Goal: Information Seeking & Learning: Learn about a topic

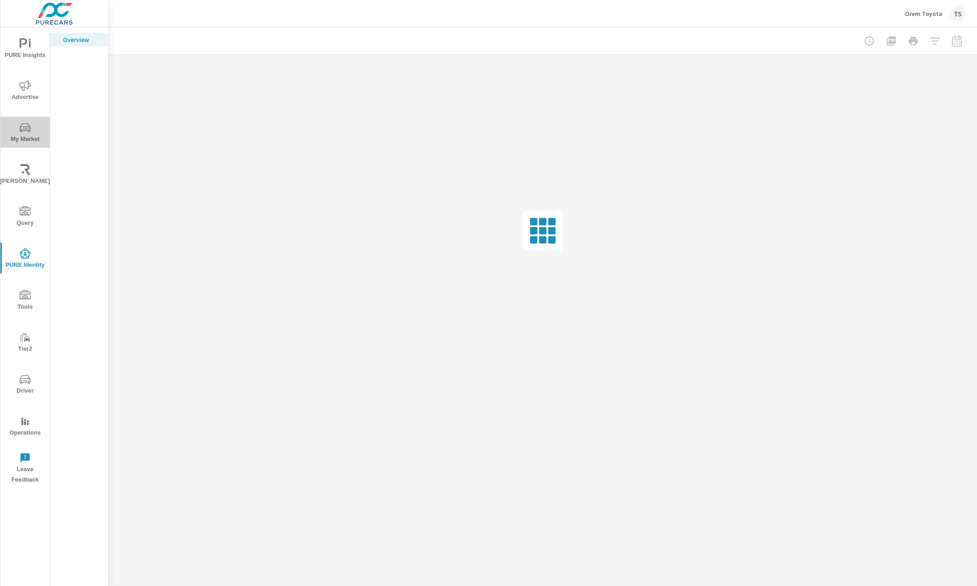
click at [29, 132] on icon "nav menu" at bounding box center [25, 127] width 11 height 11
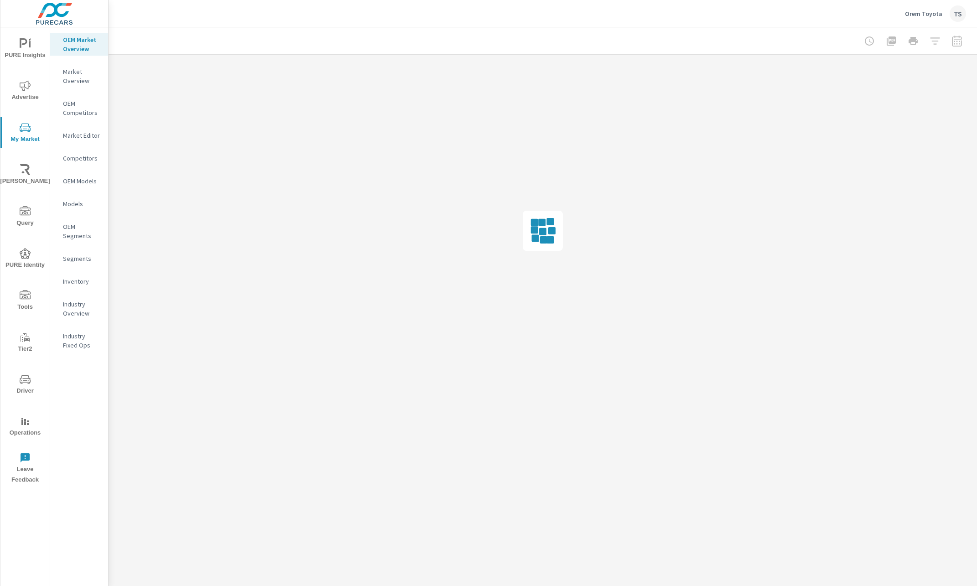
click at [22, 99] on span "Advertise" at bounding box center [25, 91] width 44 height 22
click at [75, 276] on p "Website Analytics" at bounding box center [82, 272] width 38 height 18
click at [933, 41] on div at bounding box center [914, 41] width 106 height 18
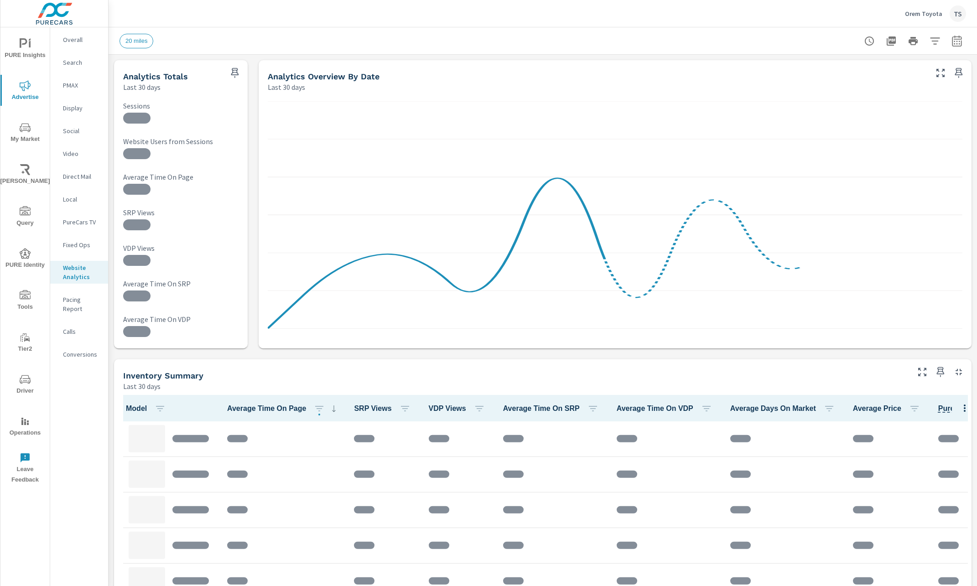
scroll to position [482, 0]
click at [932, 42] on icon "button" at bounding box center [935, 41] width 11 height 11
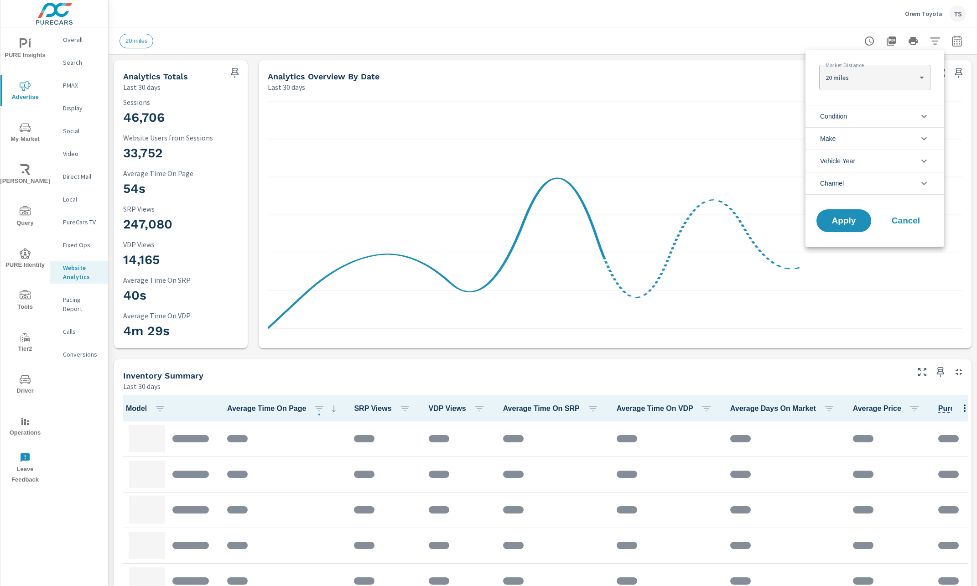
click at [900, 141] on li "Make" at bounding box center [875, 138] width 139 height 22
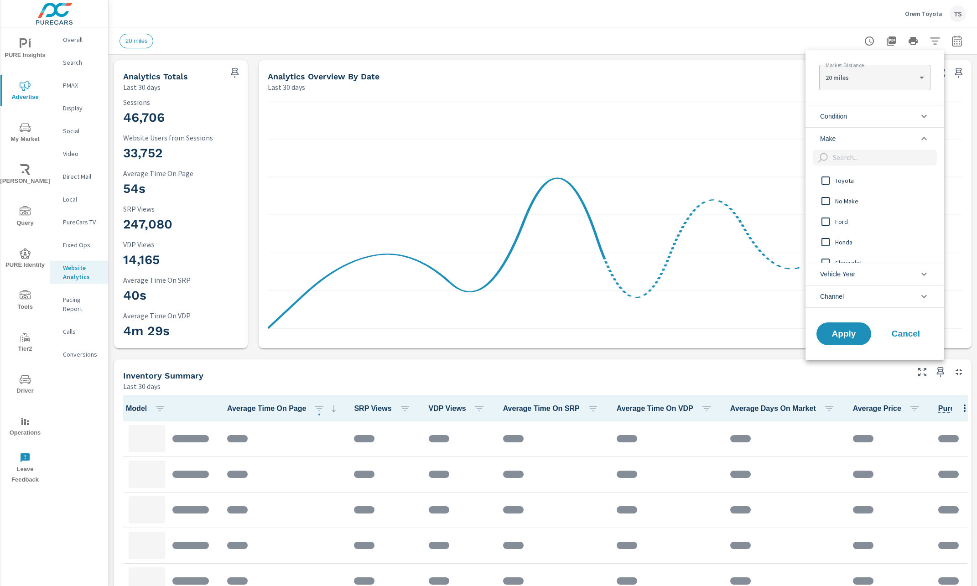
click at [850, 224] on span "Ford" at bounding box center [885, 221] width 100 height 11
click at [840, 217] on span "Ford" at bounding box center [885, 221] width 100 height 11
click at [846, 180] on span "Toyota" at bounding box center [885, 180] width 100 height 11
click at [851, 340] on button "Apply" at bounding box center [844, 334] width 57 height 24
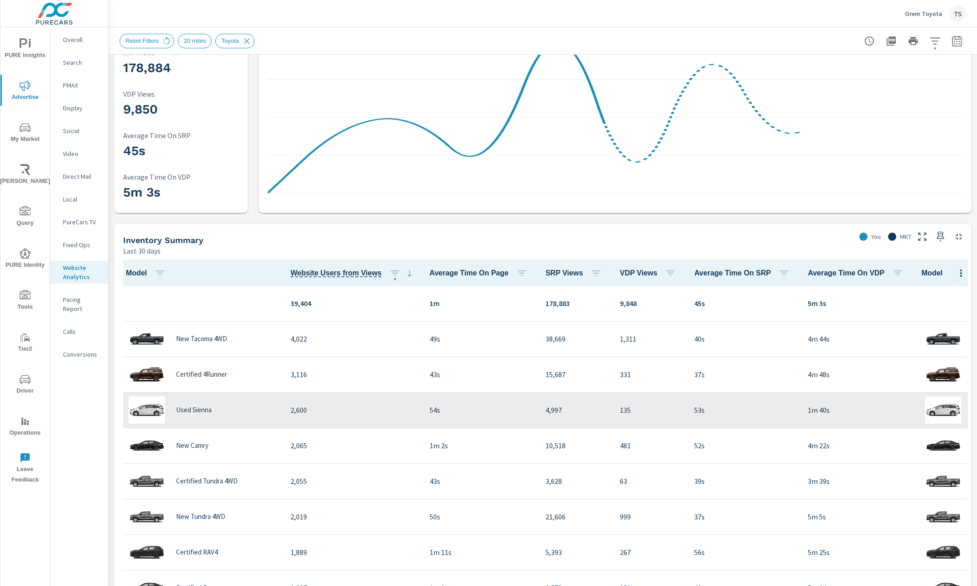
click at [209, 419] on div "Used Sienna" at bounding box center [200, 410] width 151 height 27
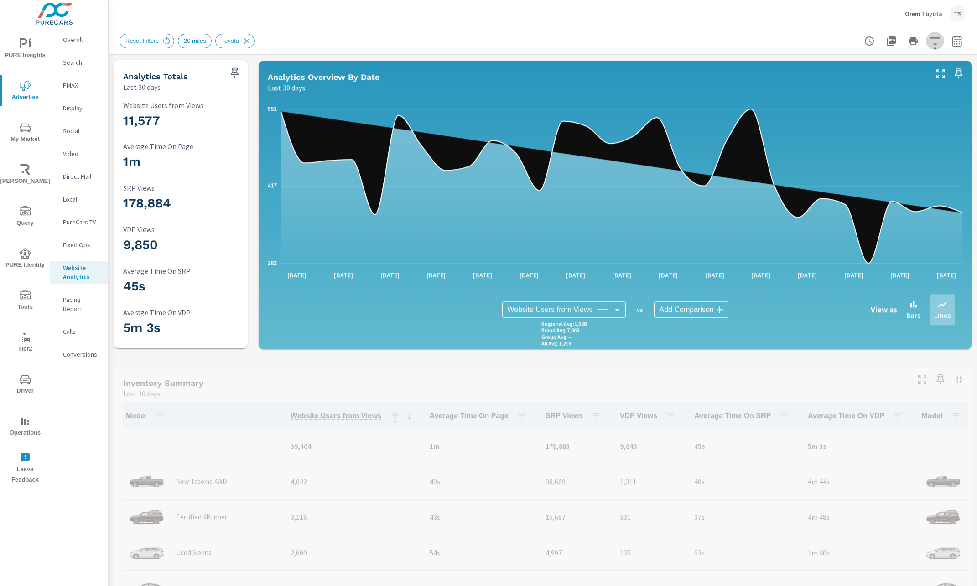
drag, startPoint x: 930, startPoint y: 59, endPoint x: 936, endPoint y: 48, distance: 12.2
click at [936, 48] on button "button" at bounding box center [935, 41] width 18 height 18
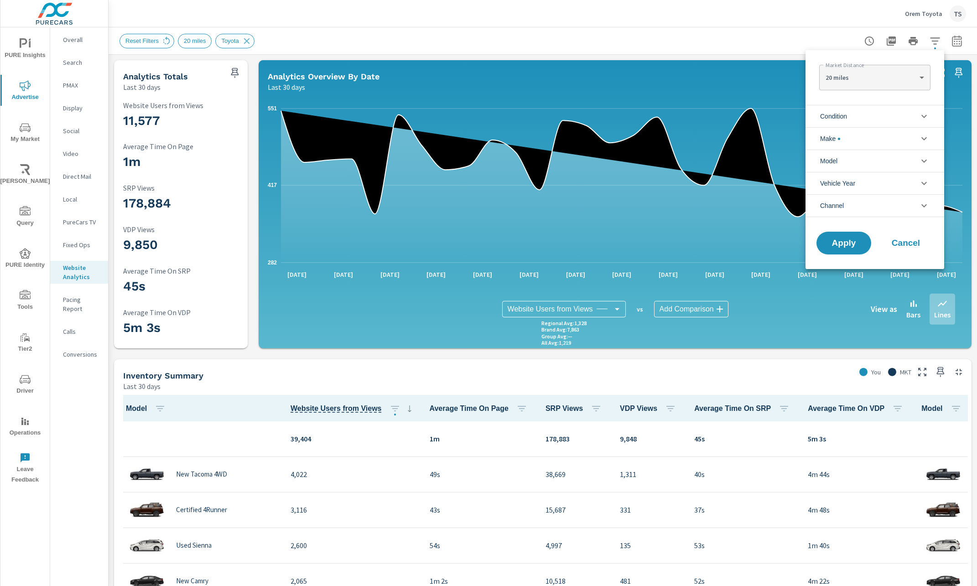
scroll to position [21, 0]
click at [898, 152] on li "Model" at bounding box center [875, 161] width 139 height 22
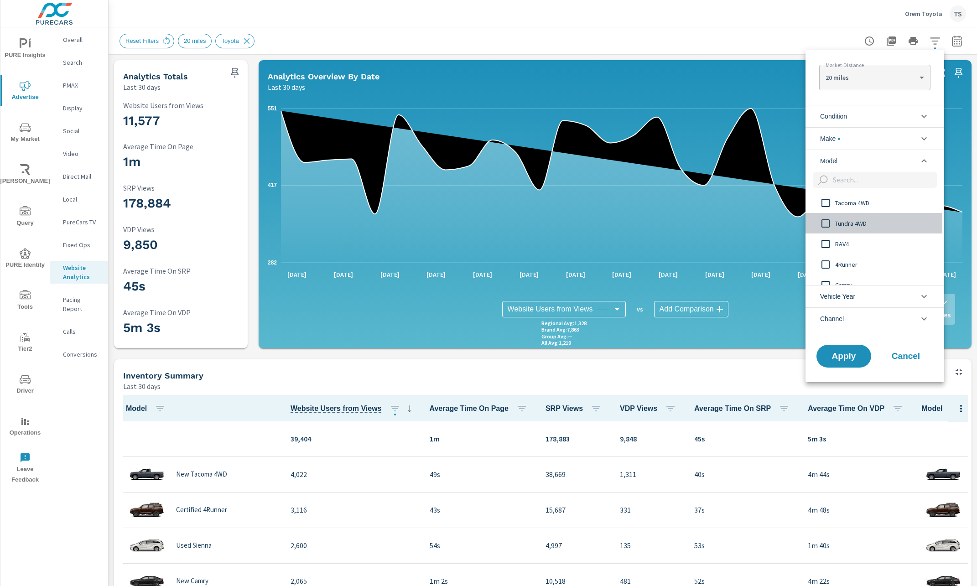
click at [873, 222] on span "Tundra 4WD" at bounding box center [885, 223] width 100 height 11
click at [833, 356] on span "Apply" at bounding box center [843, 356] width 37 height 9
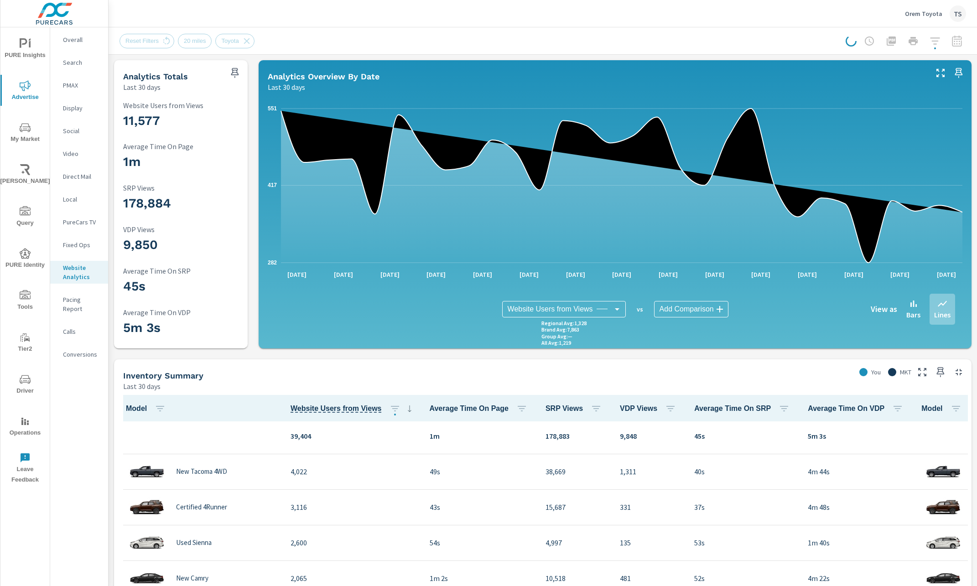
scroll to position [40, 0]
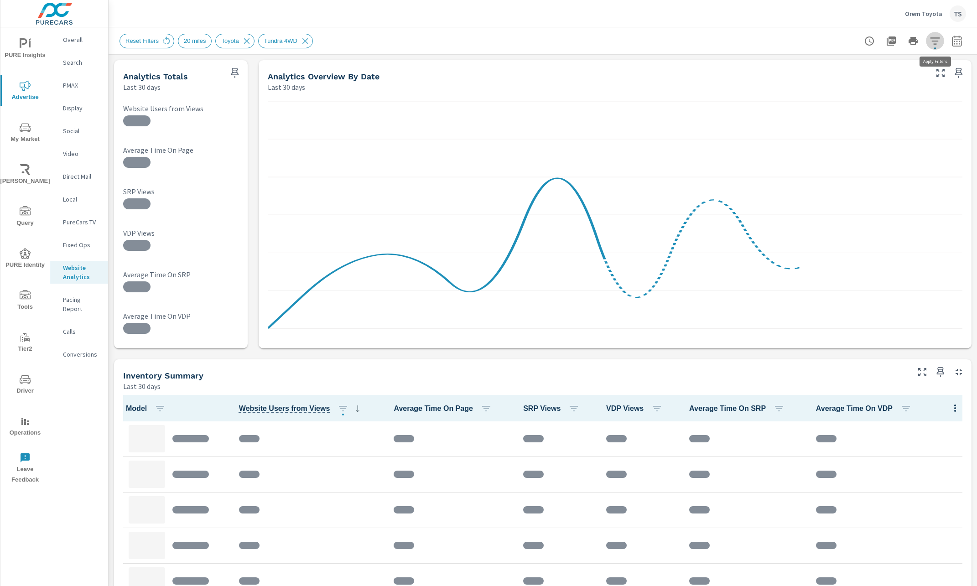
click at [939, 44] on icon "button" at bounding box center [935, 41] width 11 height 11
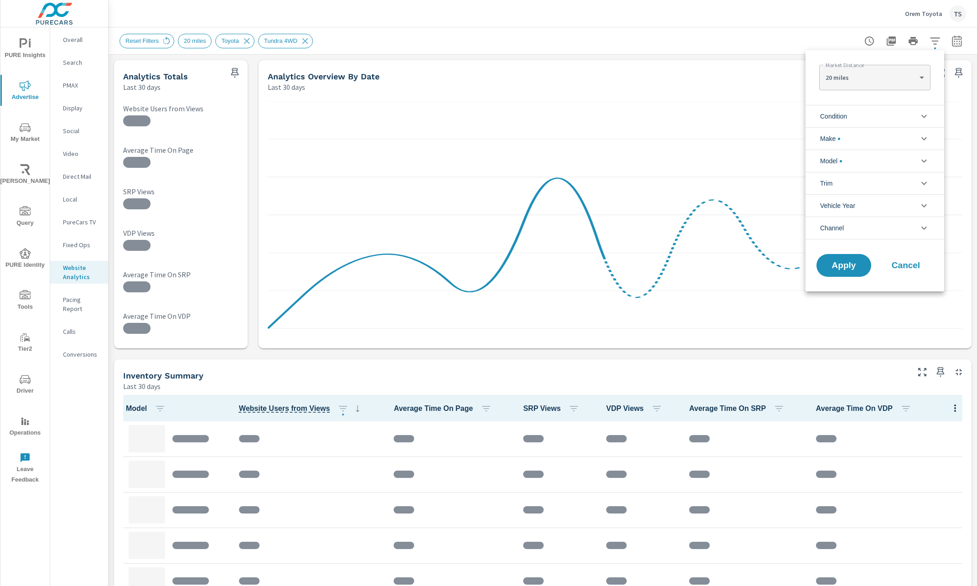
scroll to position [41, 0]
click at [888, 178] on li "Trim" at bounding box center [875, 183] width 139 height 22
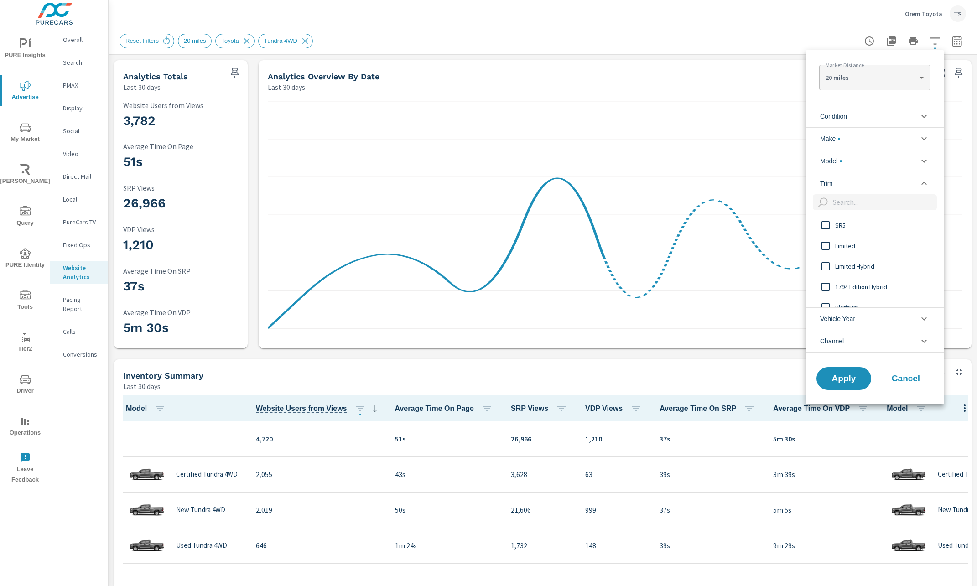
click at [875, 248] on span "Limited" at bounding box center [885, 245] width 100 height 11
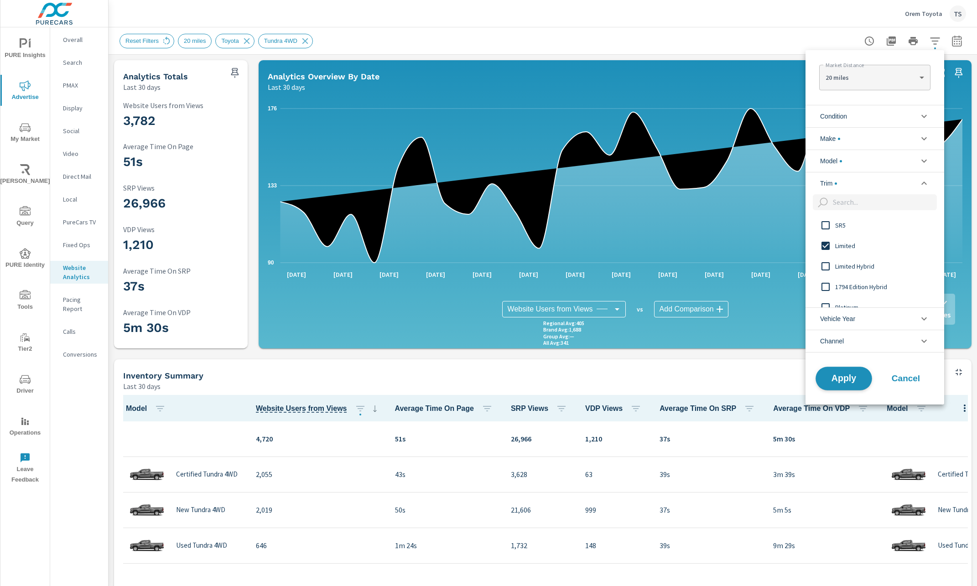
click at [845, 374] on span "Apply" at bounding box center [843, 378] width 37 height 9
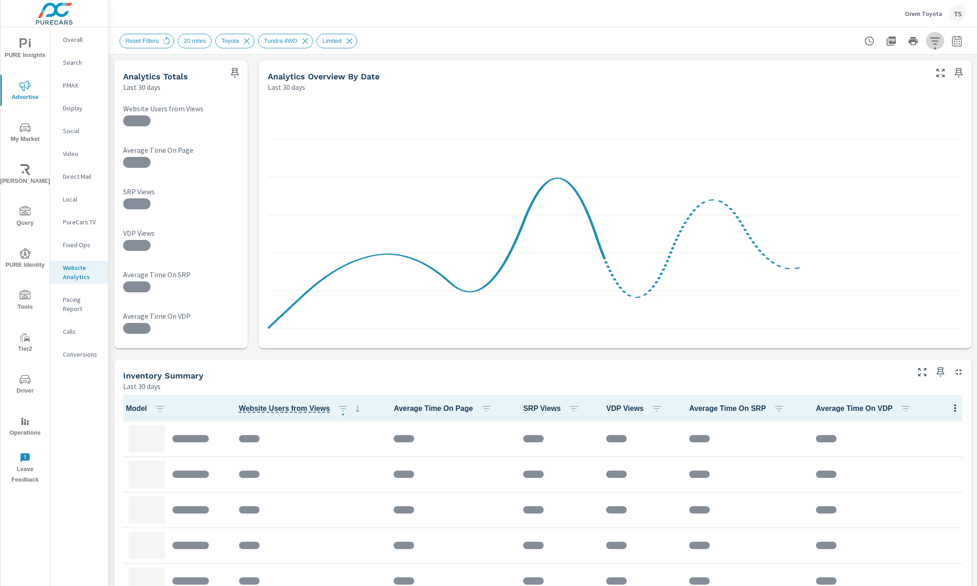
click at [935, 43] on icon "button" at bounding box center [935, 40] width 10 height 7
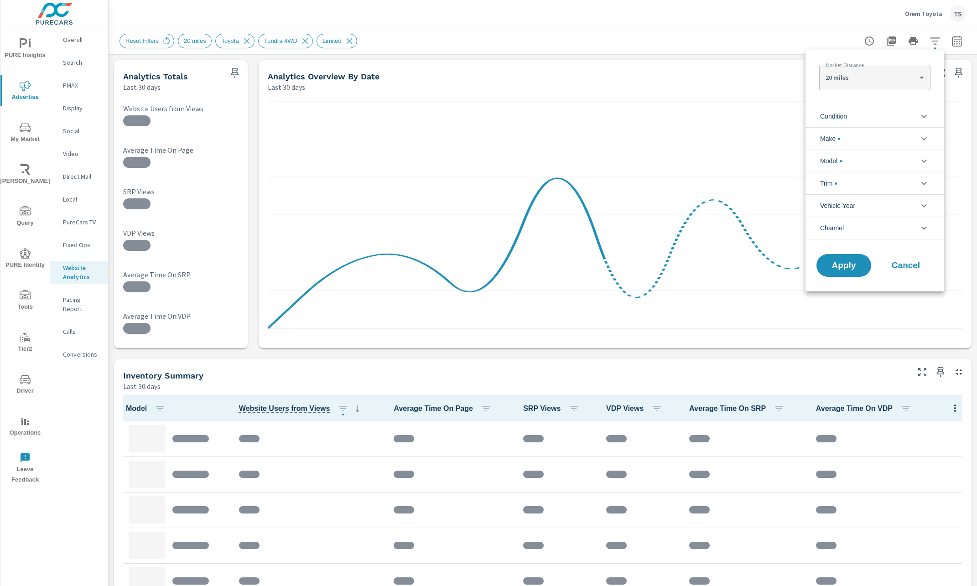
scroll to position [41, 0]
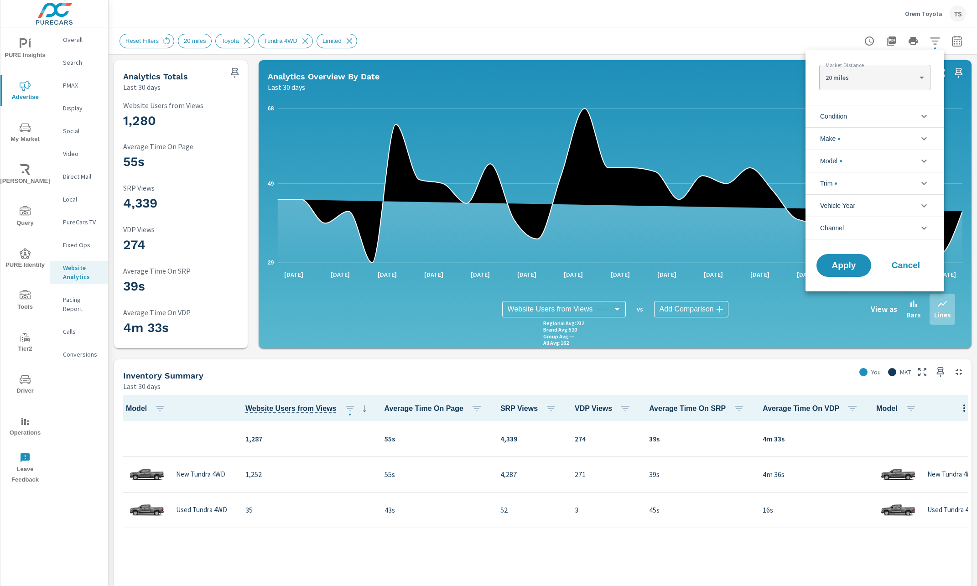
click at [884, 203] on li "Vehicle Year" at bounding box center [875, 205] width 139 height 22
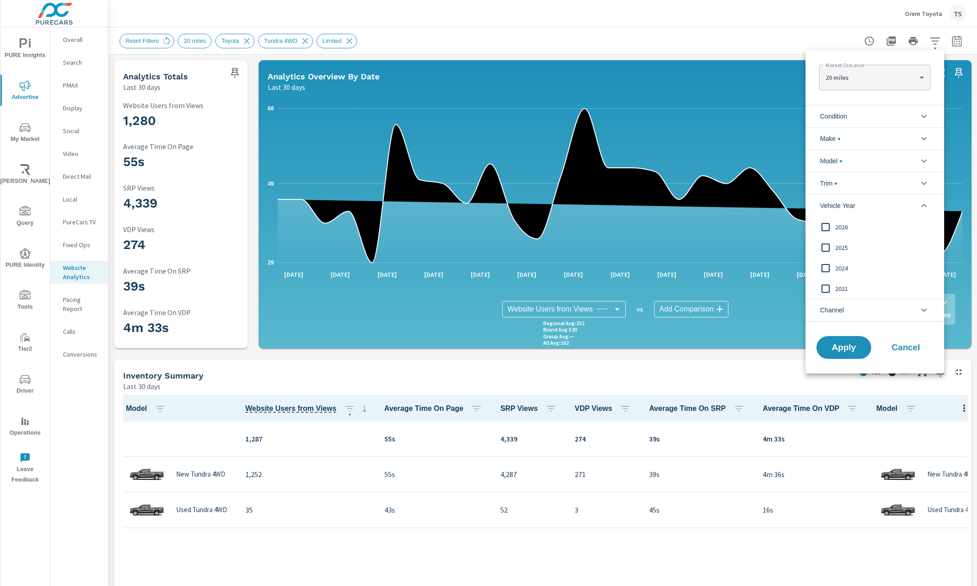
click at [856, 310] on li "Channel" at bounding box center [875, 310] width 139 height 23
click at [907, 370] on span "Cancel" at bounding box center [906, 368] width 37 height 8
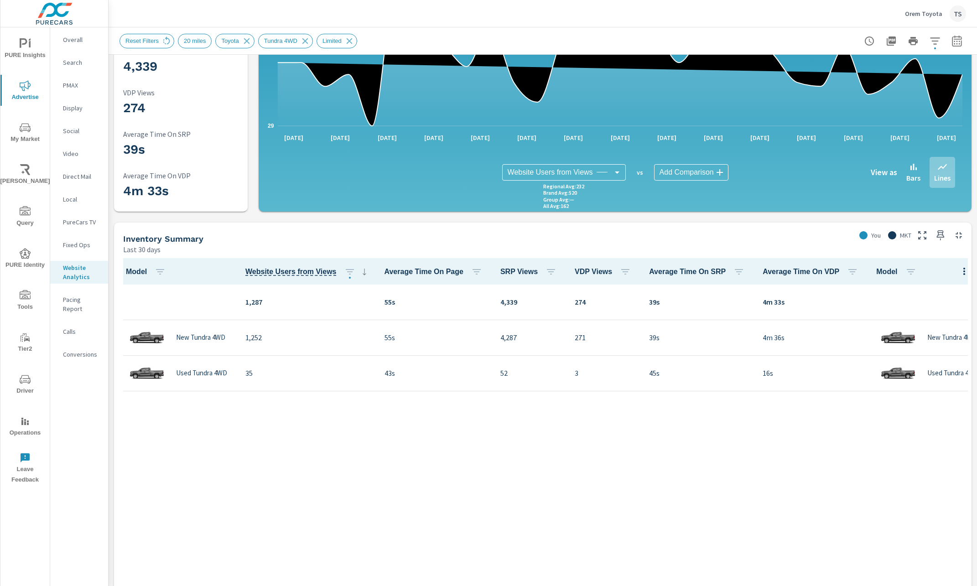
scroll to position [136, 0]
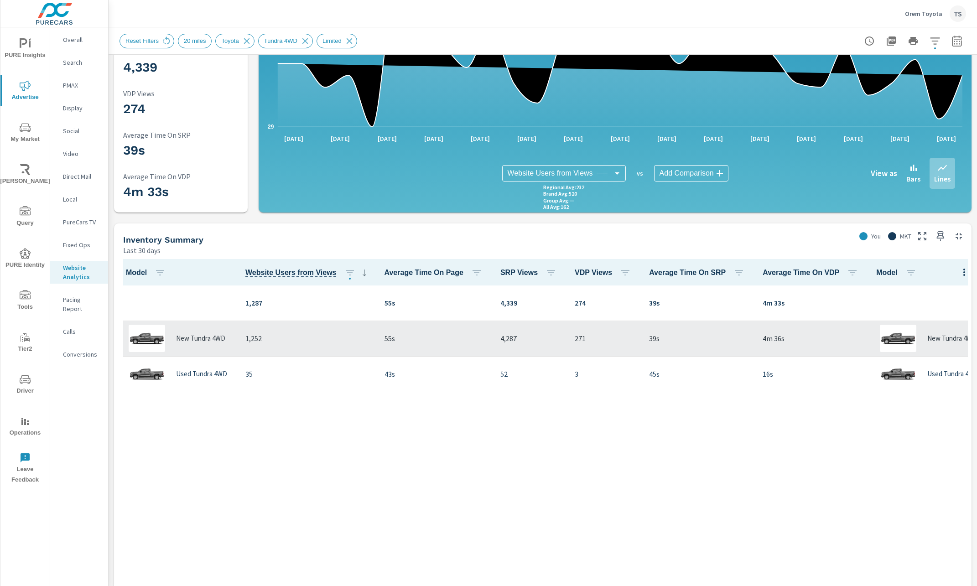
click at [410, 338] on p "55s" at bounding box center [435, 338] width 101 height 11
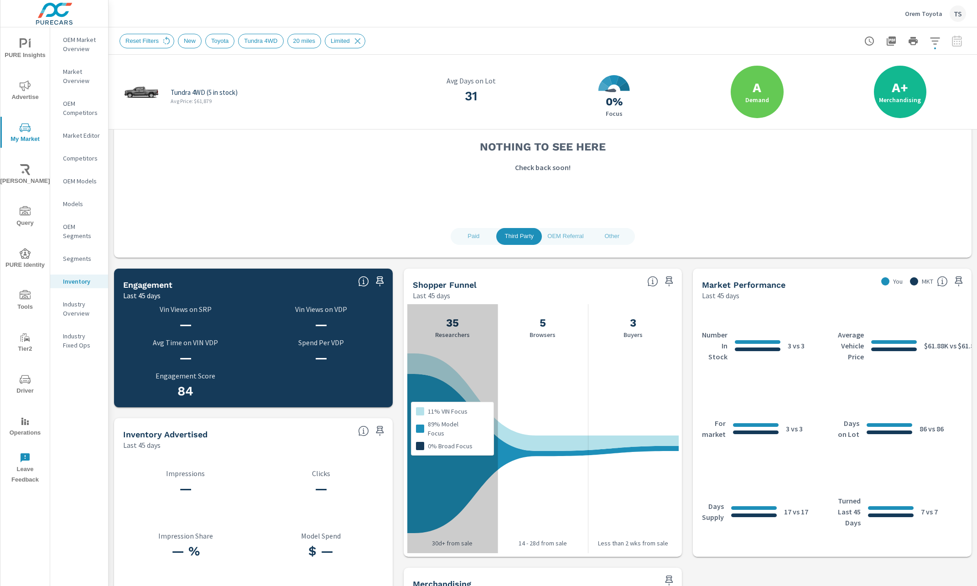
click at [457, 499] on div "11% VIN Focus 89% Model Focus 0% Broad Focus" at bounding box center [452, 428] width 90 height 249
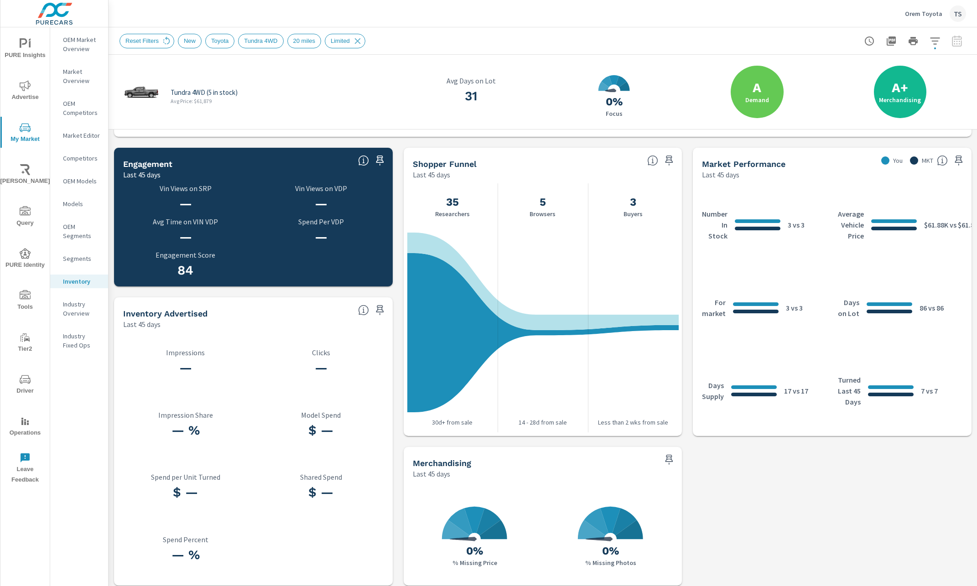
scroll to position [283, 0]
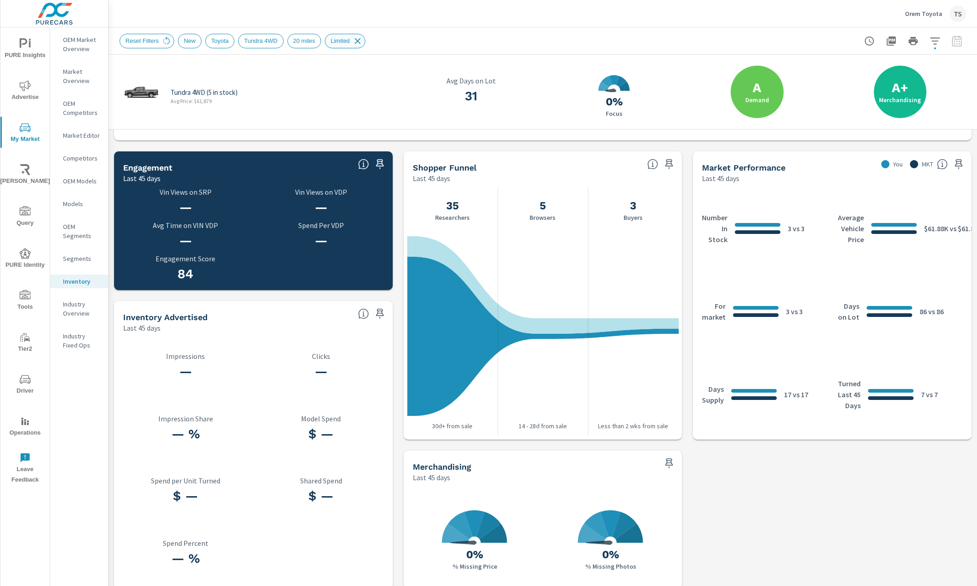
click at [363, 39] on icon at bounding box center [358, 41] width 10 height 10
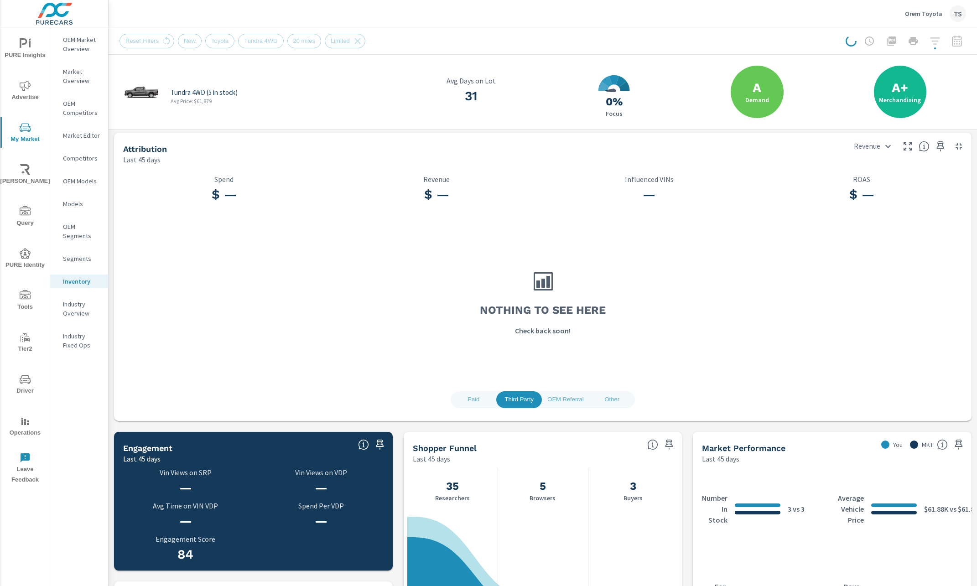
scroll to position [3, 0]
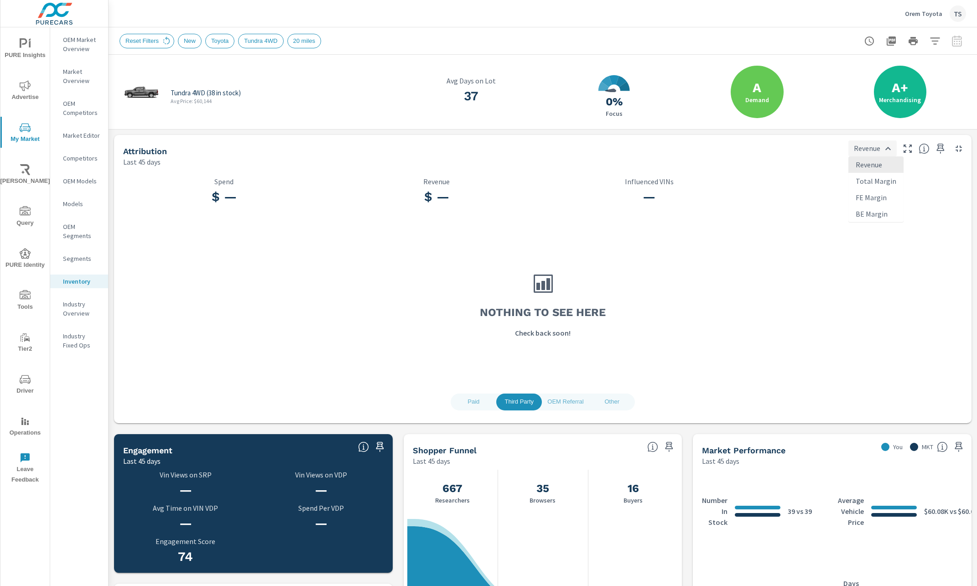
click at [860, 144] on body "PURE Insights Advertise My Market [PERSON_NAME] Query PURE Identity Tools Tier2…" at bounding box center [488, 293] width 977 height 586
click at [862, 174] on li "Total Margin" at bounding box center [876, 181] width 55 height 16
click at [884, 148] on body "PURE Insights Advertise My Market [PERSON_NAME] Query PURE Identity Tools Tier2…" at bounding box center [488, 293] width 977 height 586
click at [871, 194] on li "FE Margin" at bounding box center [867, 197] width 59 height 16
click at [876, 159] on div "Attribution Last 45 days FE Margin FE Margin" at bounding box center [543, 151] width 858 height 32
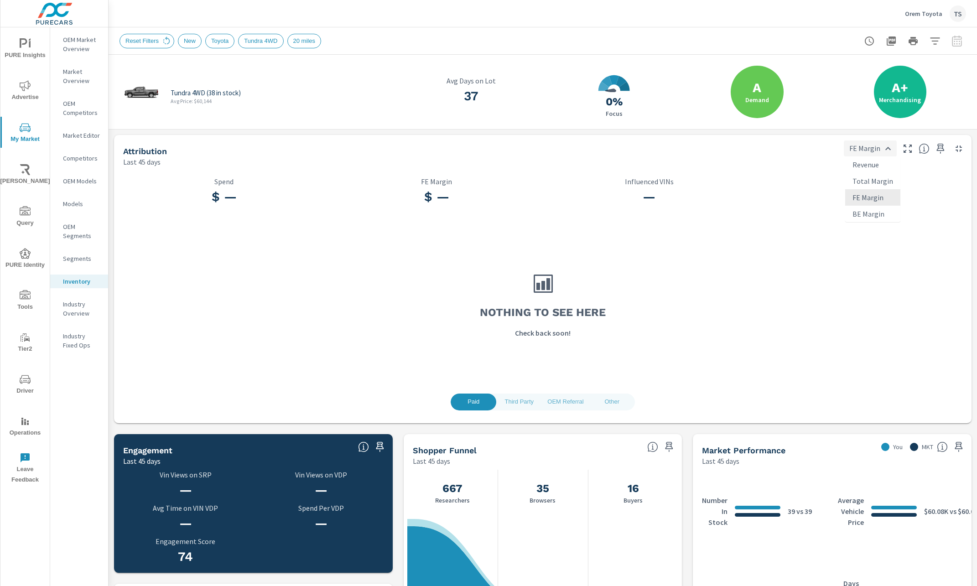
click at [878, 153] on body "PURE Insights Advertise My Market [PERSON_NAME] Query PURE Identity Tools Tier2…" at bounding box center [488, 293] width 977 height 586
click at [874, 169] on li "Revenue" at bounding box center [872, 165] width 55 height 16
type input "Revenue"
click at [935, 15] on p "Orem Toyota" at bounding box center [923, 14] width 37 height 8
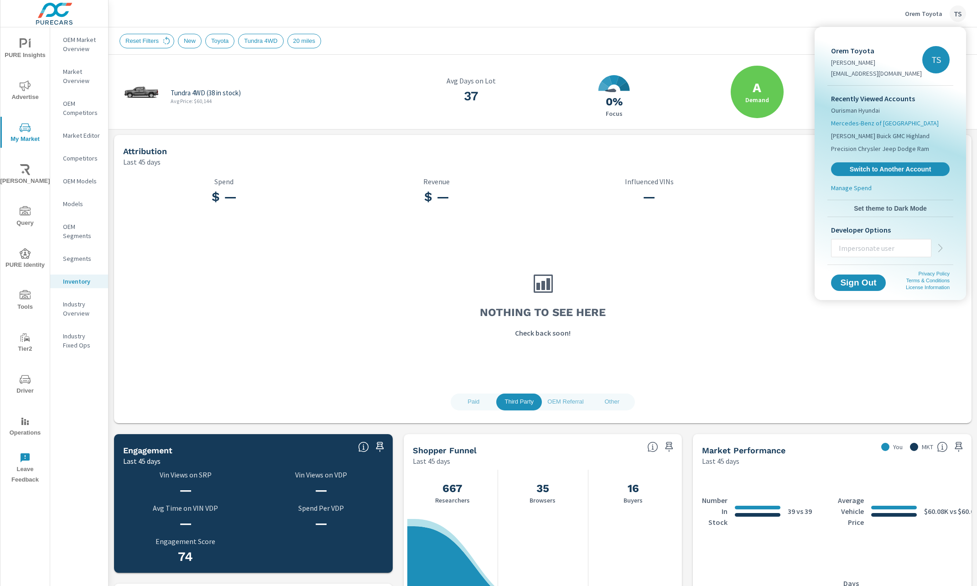
click at [878, 124] on span "Mercedes-Benz of [GEOGRAPHIC_DATA]" at bounding box center [885, 123] width 108 height 9
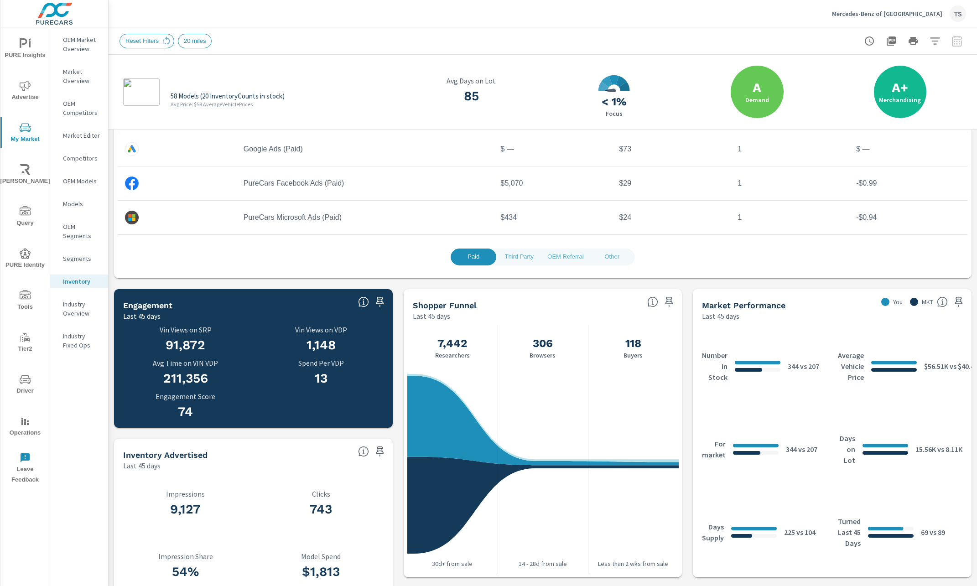
scroll to position [89, 0]
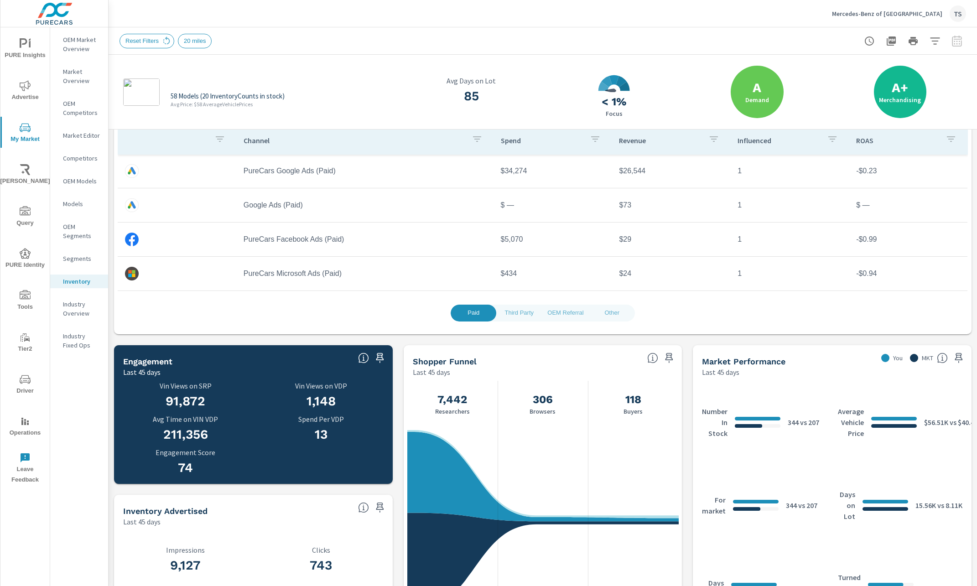
click at [532, 311] on span "Third Party" at bounding box center [519, 313] width 35 height 10
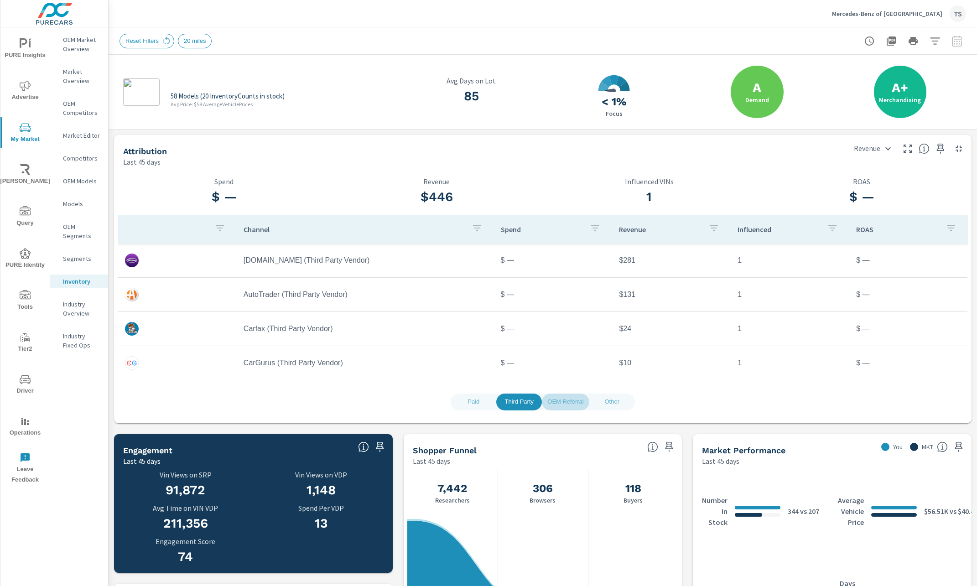
click at [559, 398] on span "OEM Referral" at bounding box center [566, 402] width 36 height 10
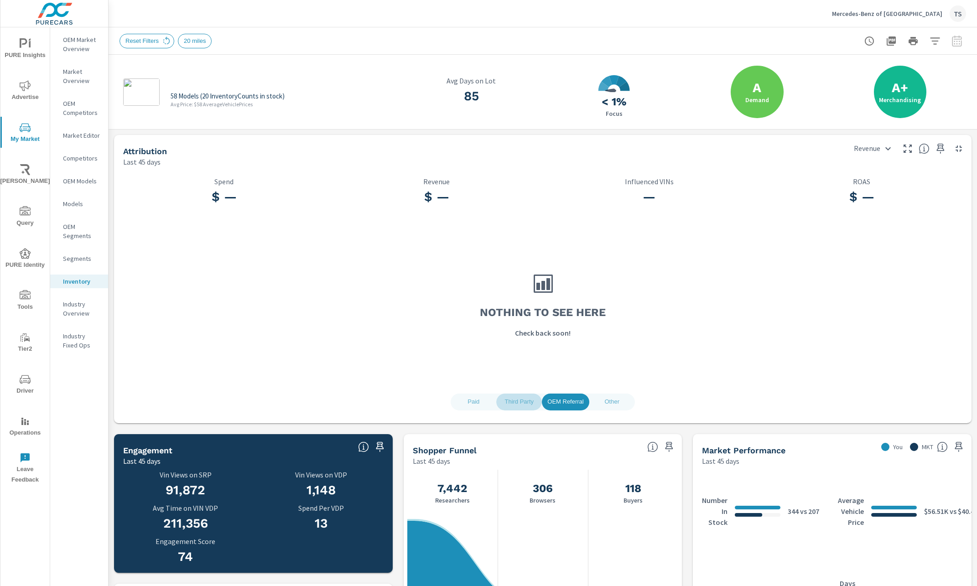
click at [526, 403] on span "Third Party" at bounding box center [519, 402] width 35 height 10
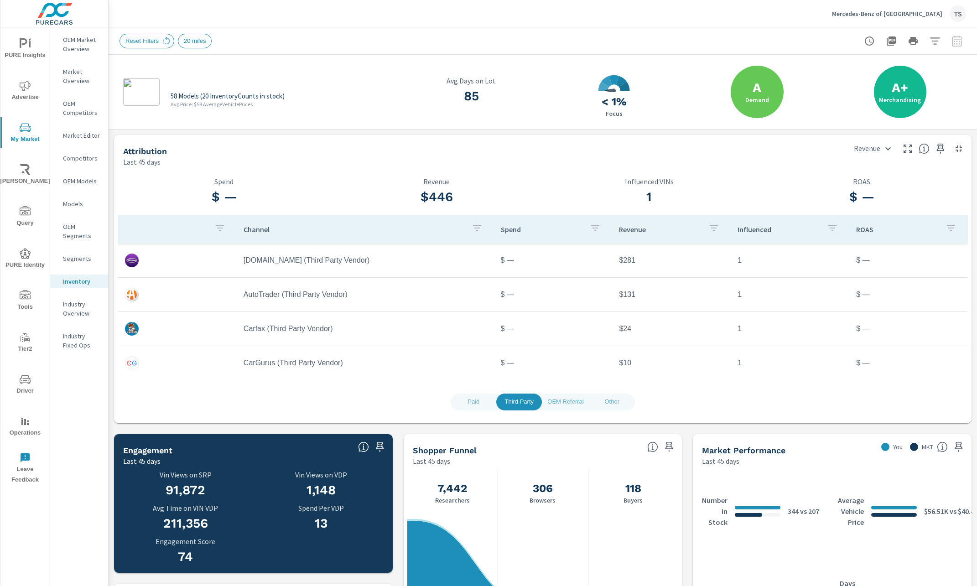
click at [621, 402] on span "Other" at bounding box center [612, 402] width 35 height 10
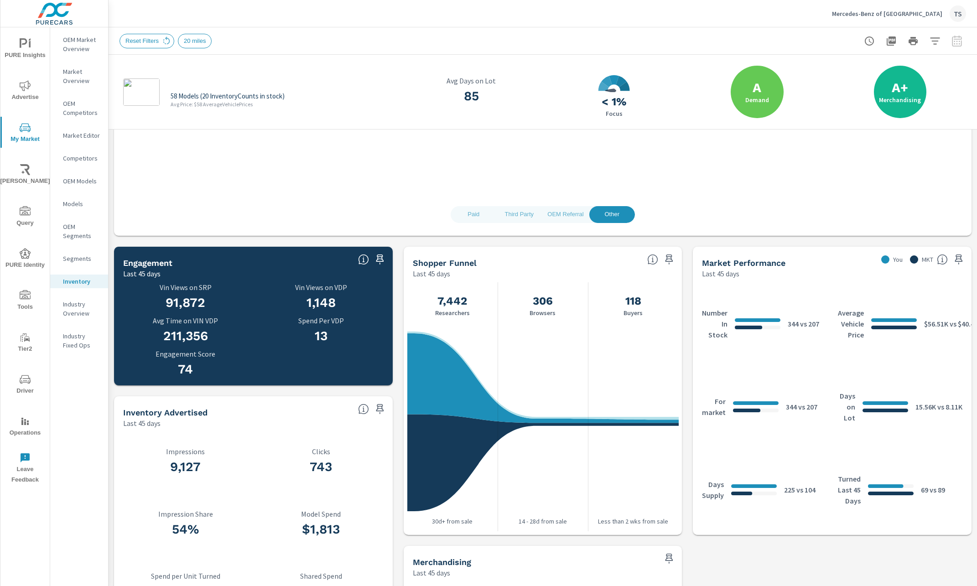
scroll to position [188, 0]
drag, startPoint x: 154, startPoint y: 289, endPoint x: 205, endPoint y: 287, distance: 51.1
click at [205, 287] on p "Vin Views on SRP" at bounding box center [185, 287] width 125 height 8
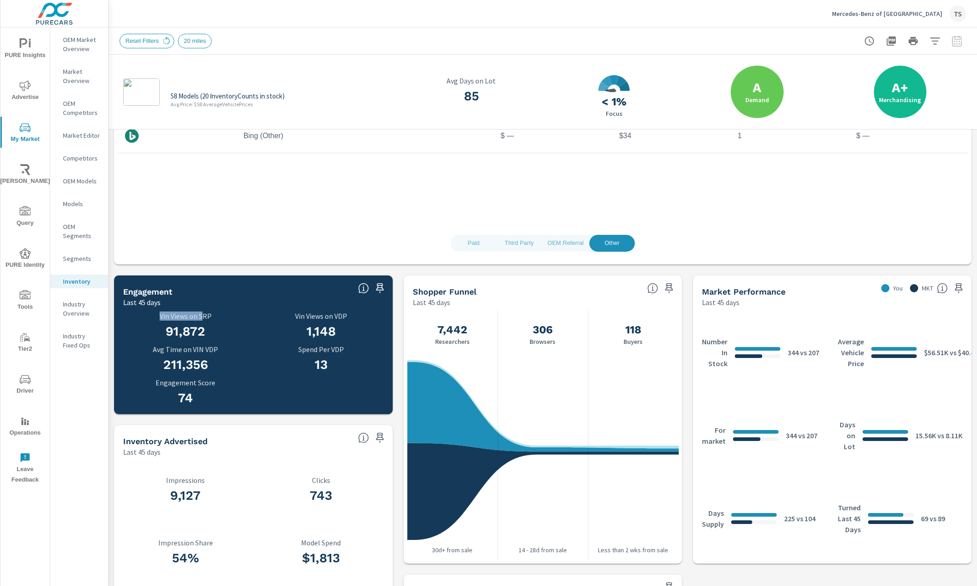
scroll to position [291, 0]
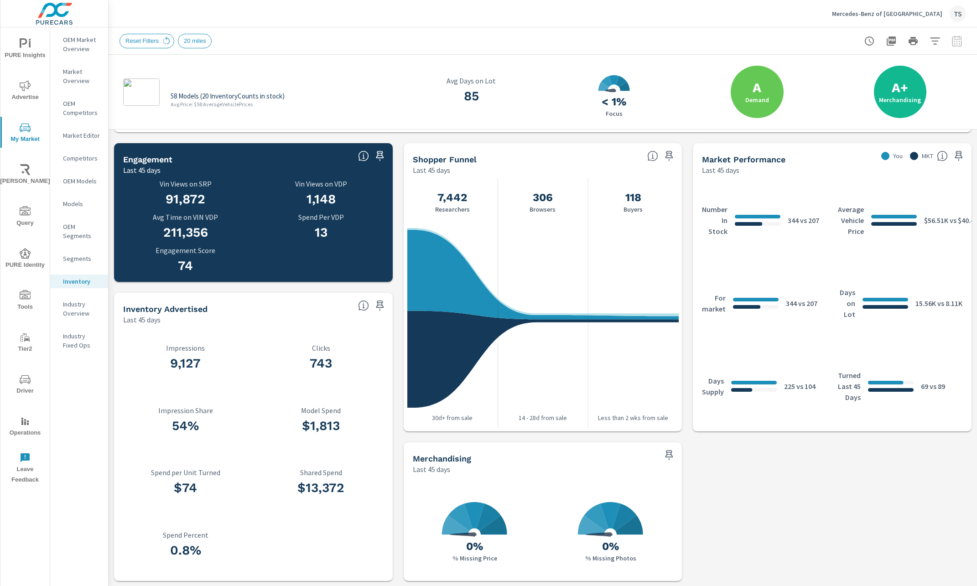
click at [146, 446] on div "54% Impression Share" at bounding box center [185, 421] width 125 height 51
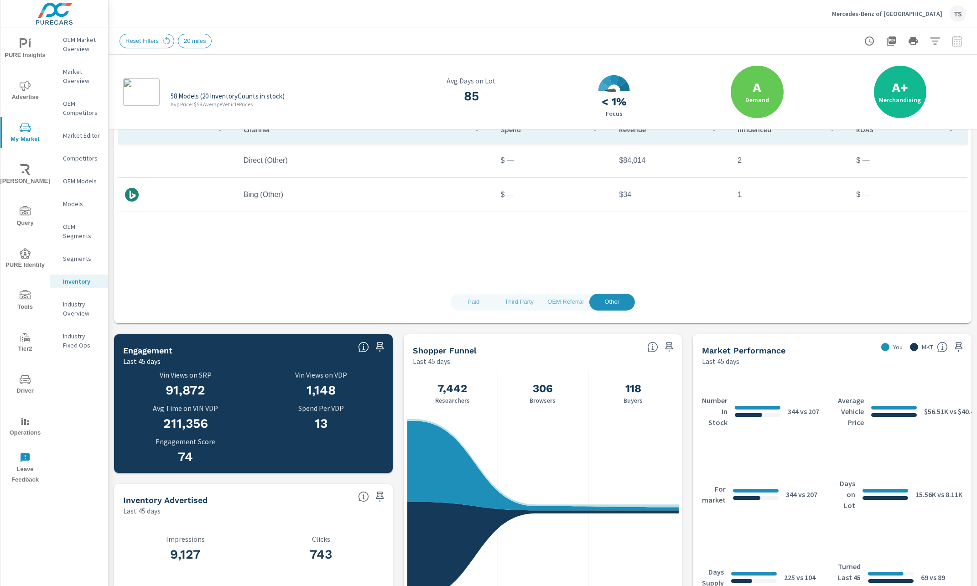
scroll to position [146, 0]
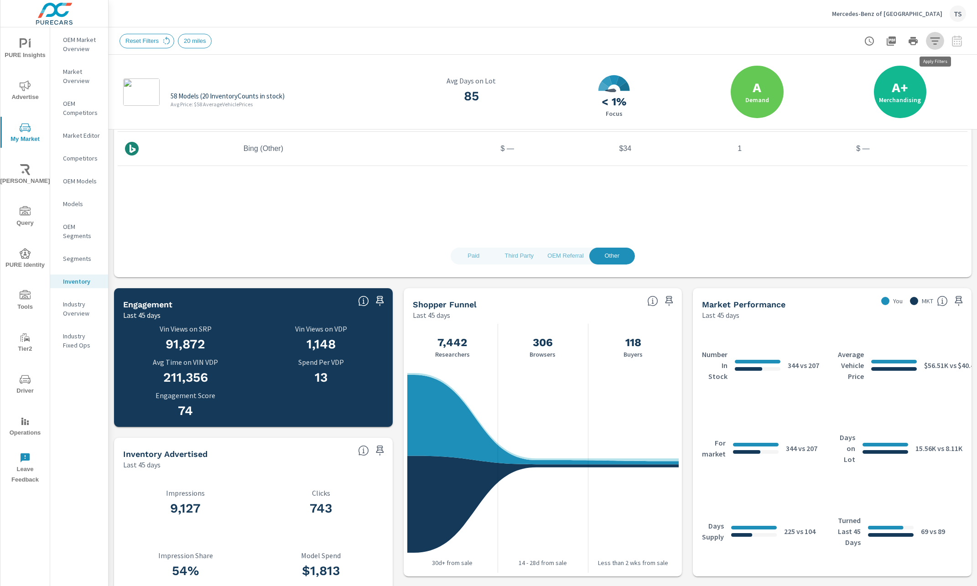
click at [944, 43] on button "button" at bounding box center [935, 41] width 18 height 18
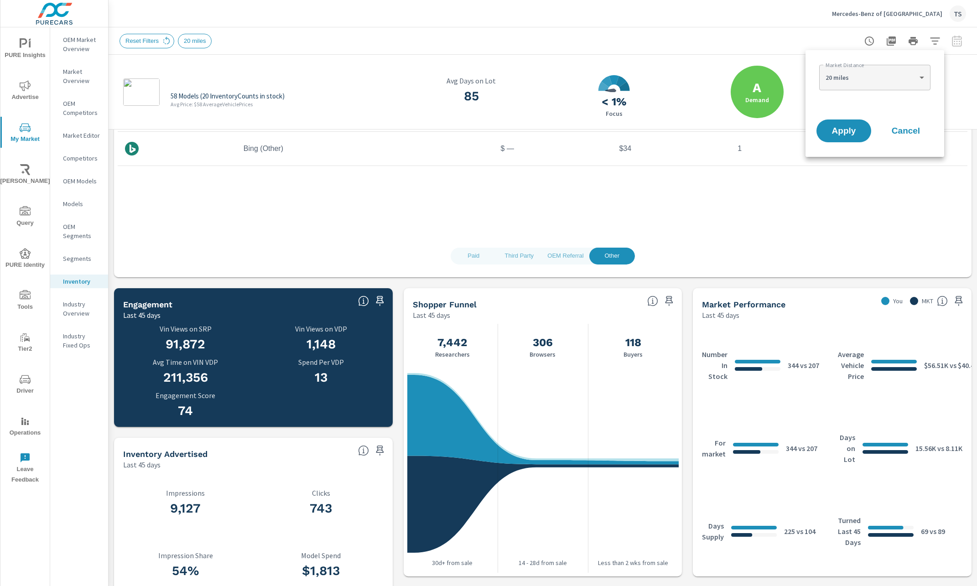
click at [904, 134] on span "Cancel" at bounding box center [906, 131] width 37 height 8
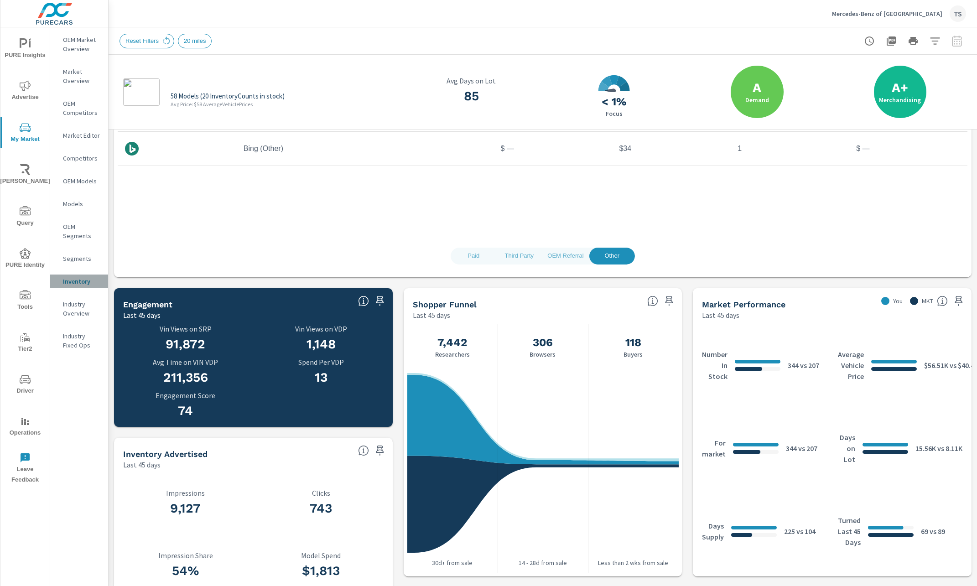
click at [64, 277] on p "Inventory" at bounding box center [82, 281] width 38 height 9
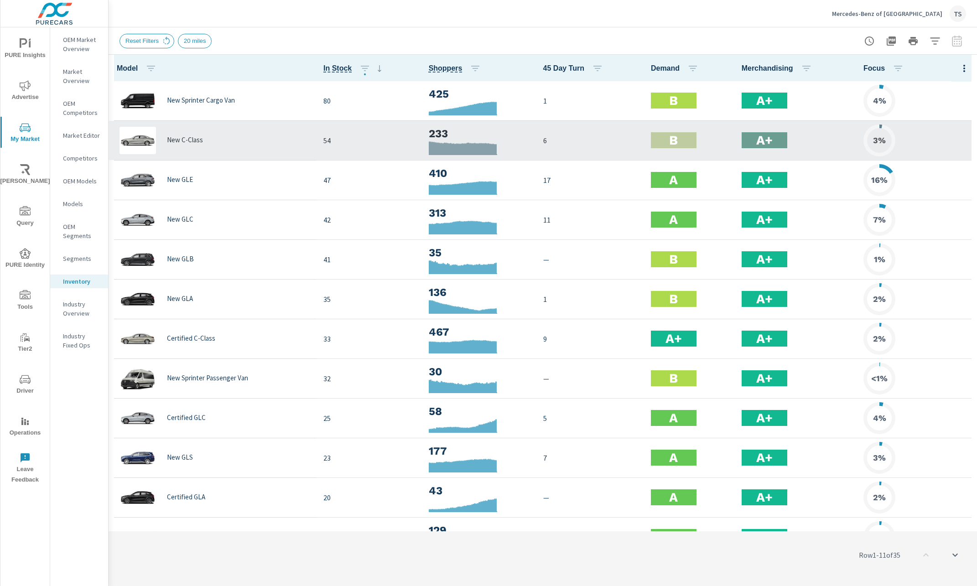
click at [215, 149] on div "New C-Class" at bounding box center [212, 140] width 193 height 27
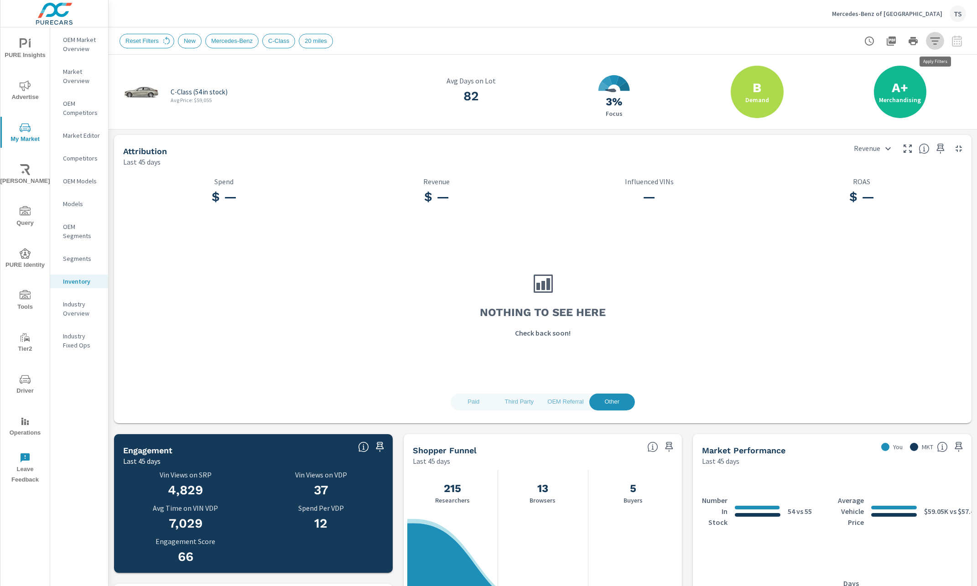
click at [941, 42] on button "button" at bounding box center [935, 41] width 18 height 18
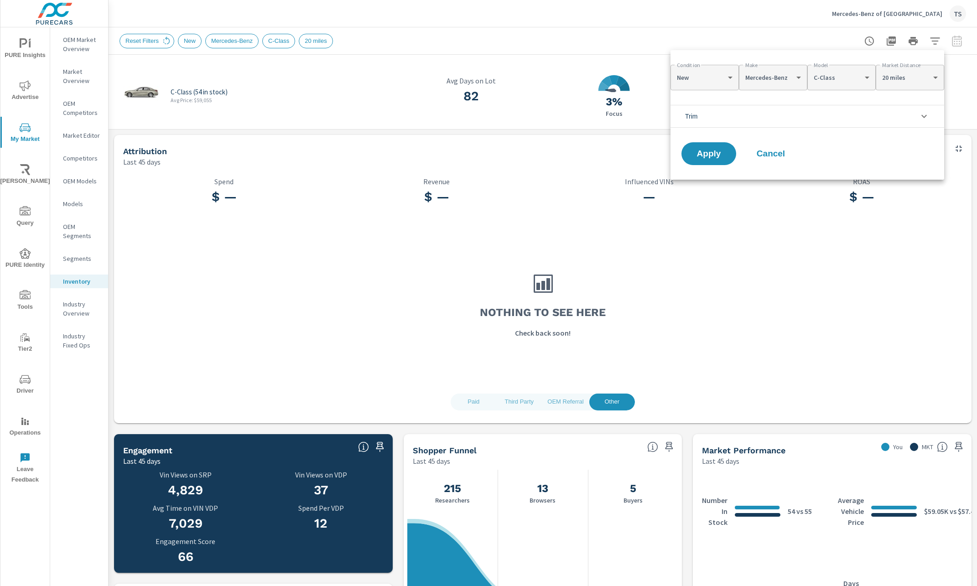
click at [777, 119] on li "Trim" at bounding box center [808, 116] width 274 height 23
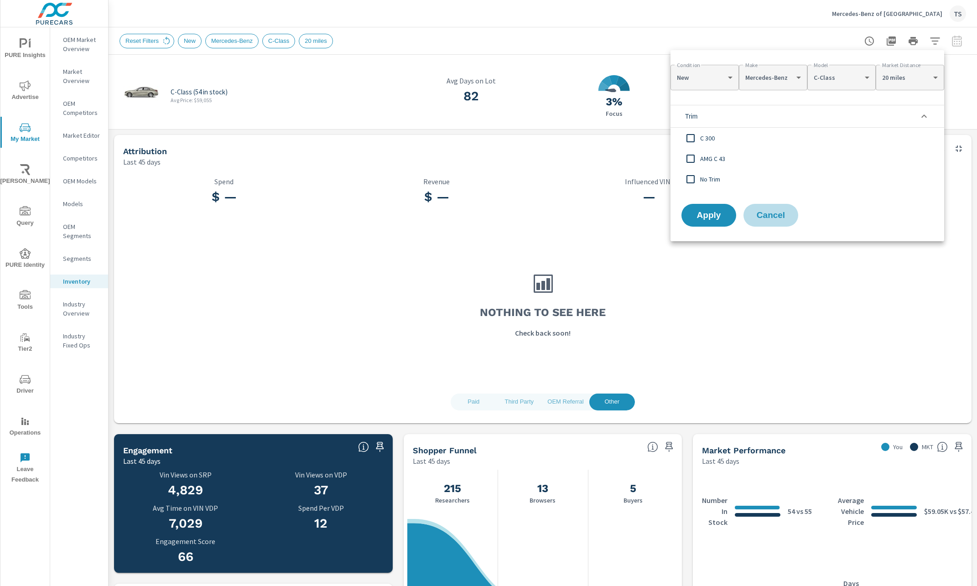
drag, startPoint x: 783, startPoint y: 220, endPoint x: 183, endPoint y: 404, distance: 627.6
click at [782, 221] on button "Cancel" at bounding box center [771, 215] width 55 height 23
